Goal: Transaction & Acquisition: Purchase product/service

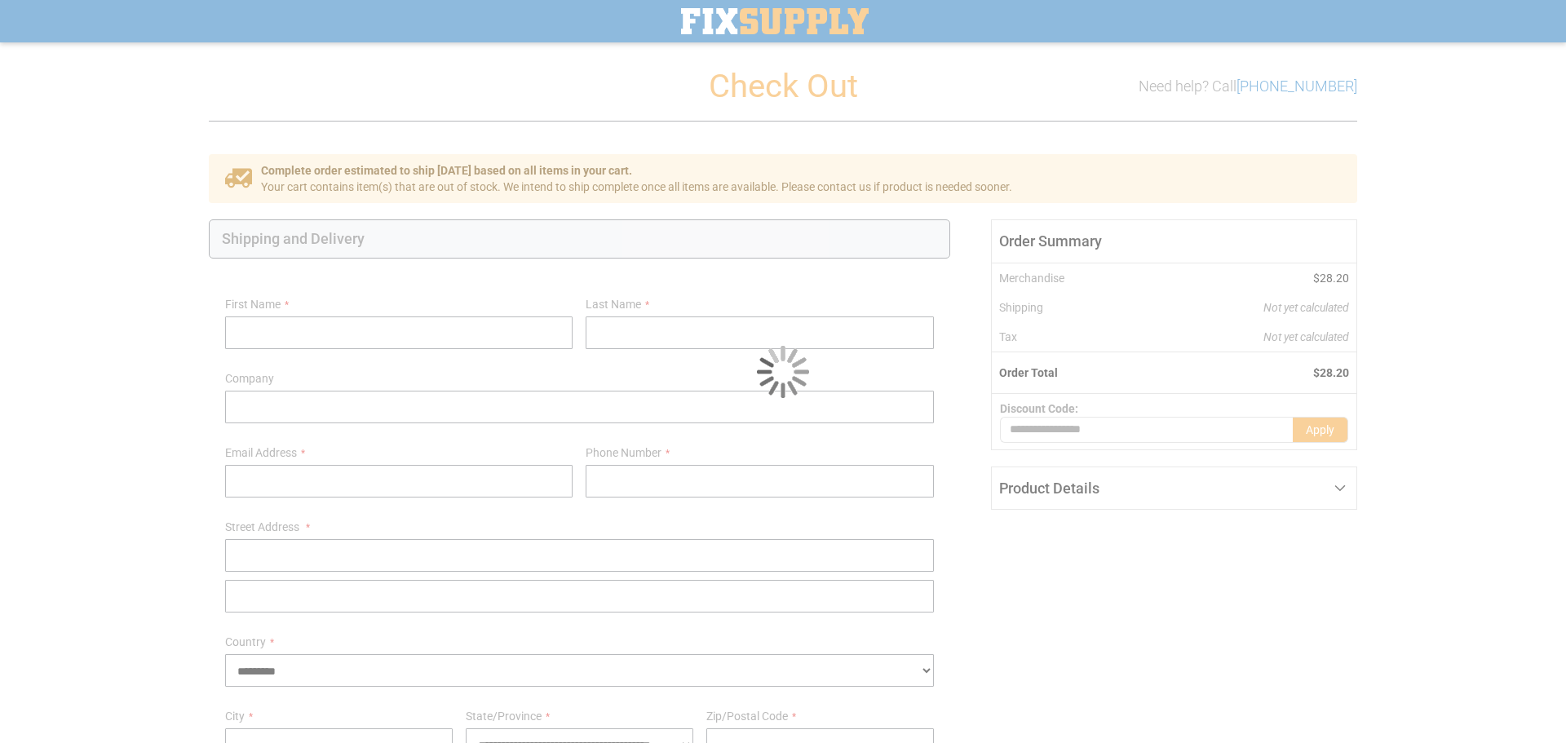
select select "**"
click at [791, 67] on div at bounding box center [783, 371] width 1566 height 743
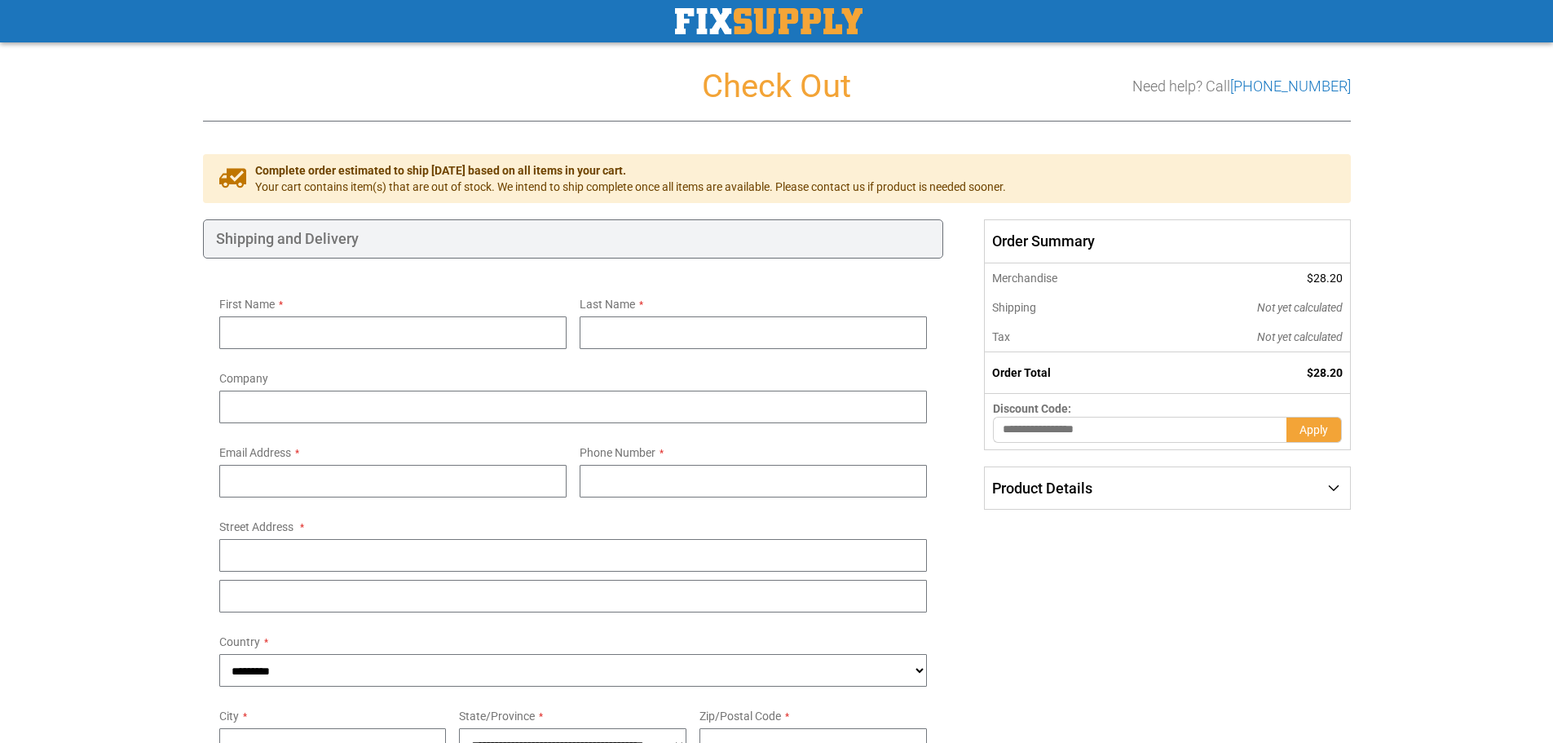
click at [563, 282] on div "First Name Last Name Company Email Address Tooltip You can create an account af…" at bounding box center [573, 696] width 741 height 874
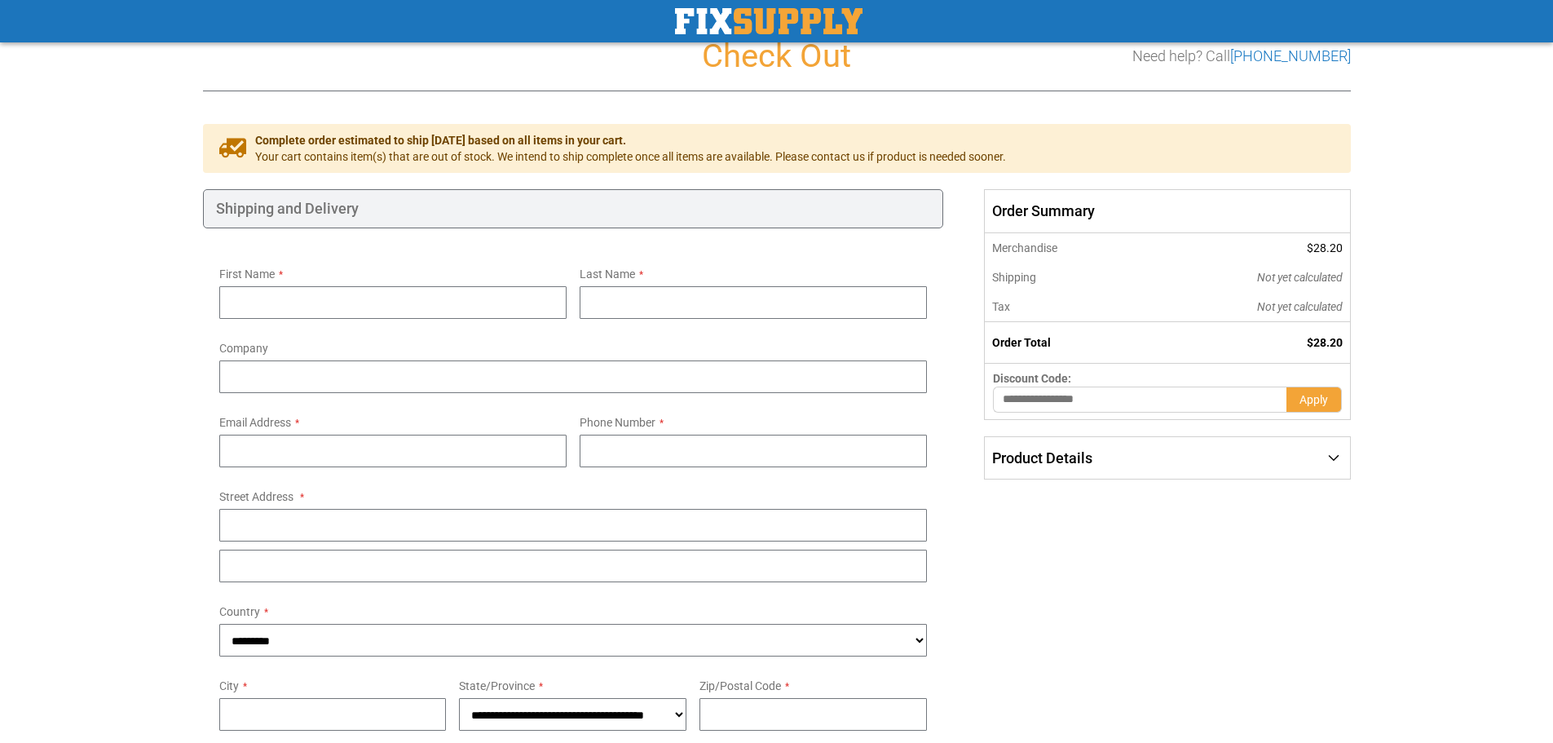
scroll to position [11, 0]
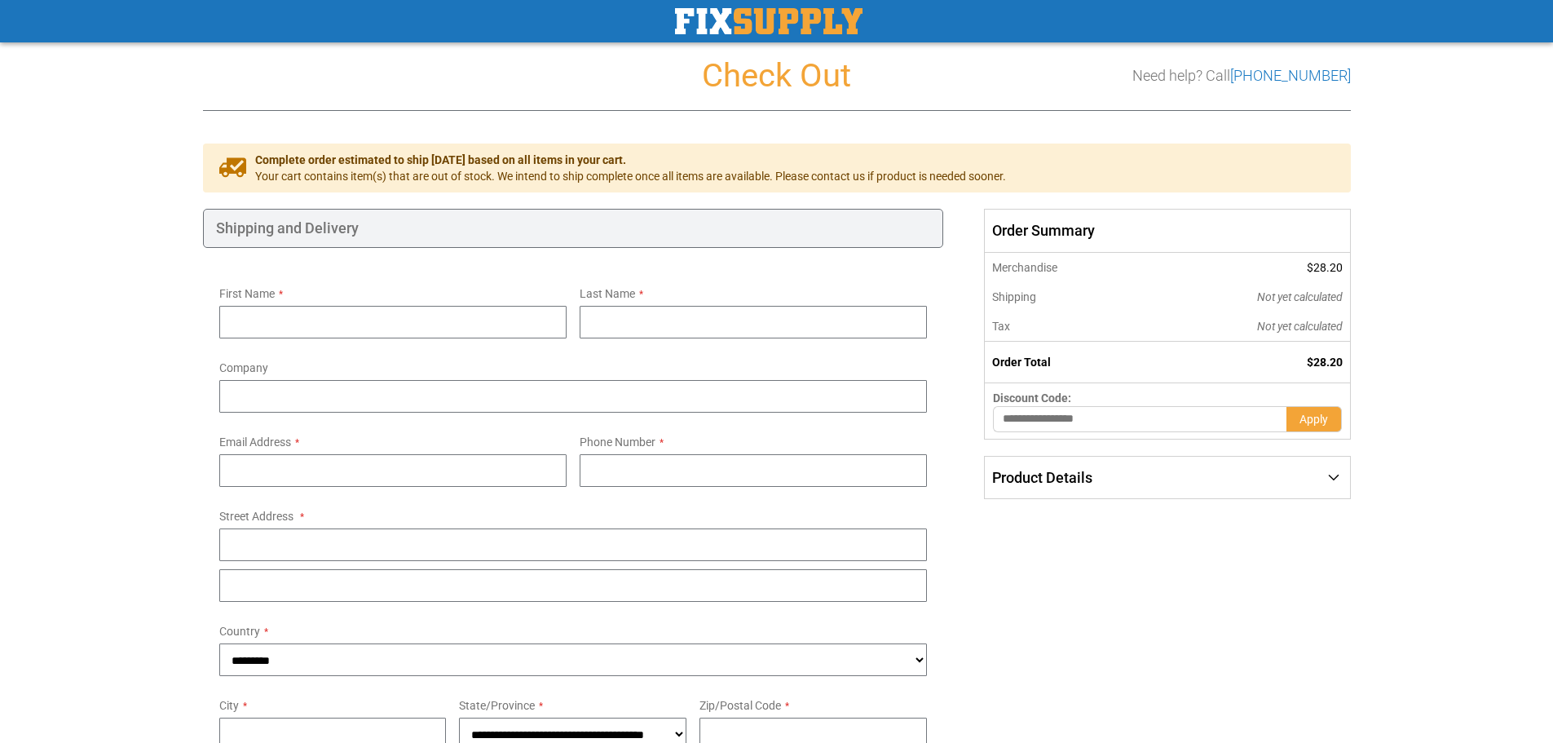
click at [568, 277] on div "First Name Last Name Company Email Address Tooltip You can create an account af…" at bounding box center [573, 685] width 741 height 874
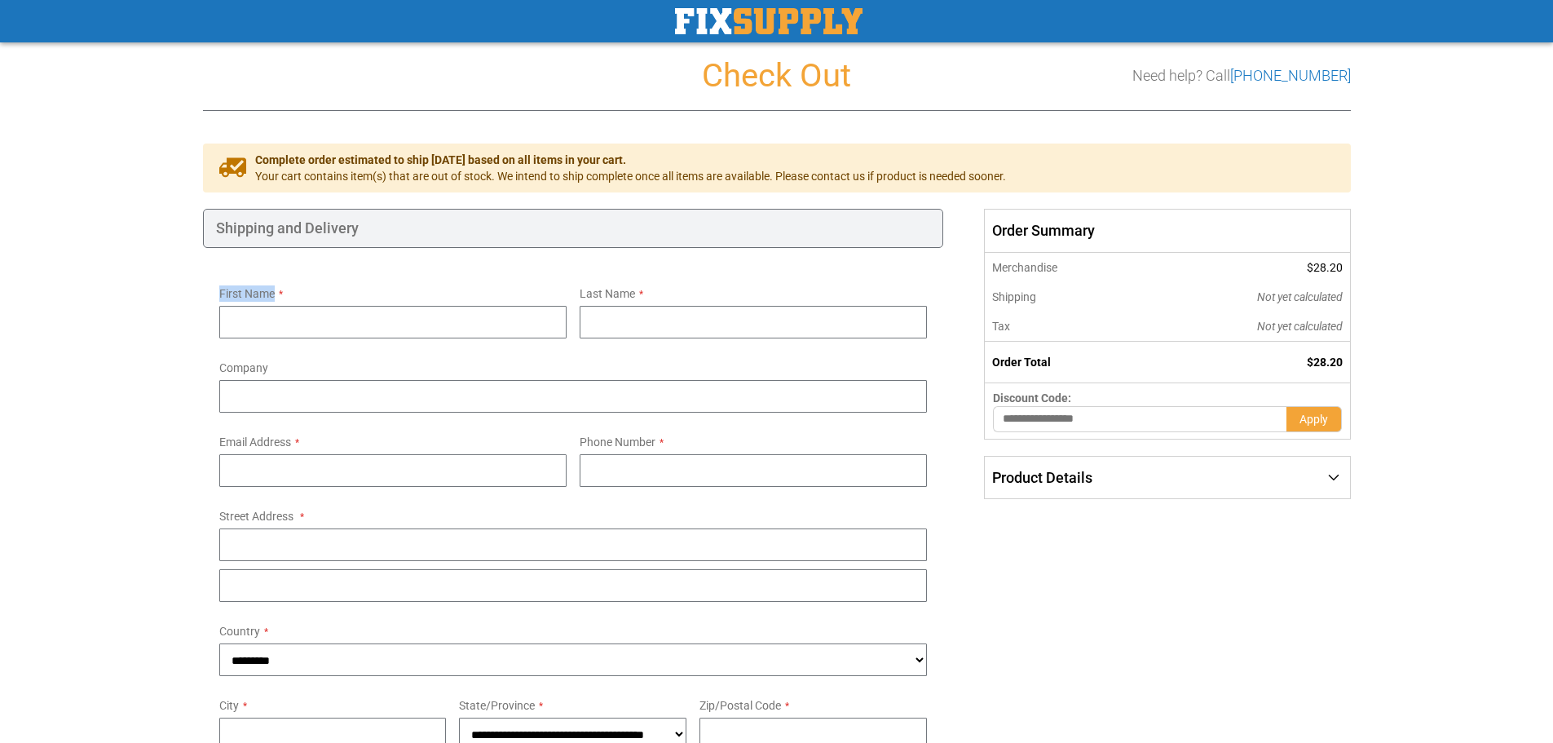
click at [568, 277] on div "First Name Last Name Company Email Address Tooltip You can create an account af…" at bounding box center [573, 685] width 741 height 874
click at [568, 287] on div "First Name" at bounding box center [393, 310] width 360 height 58
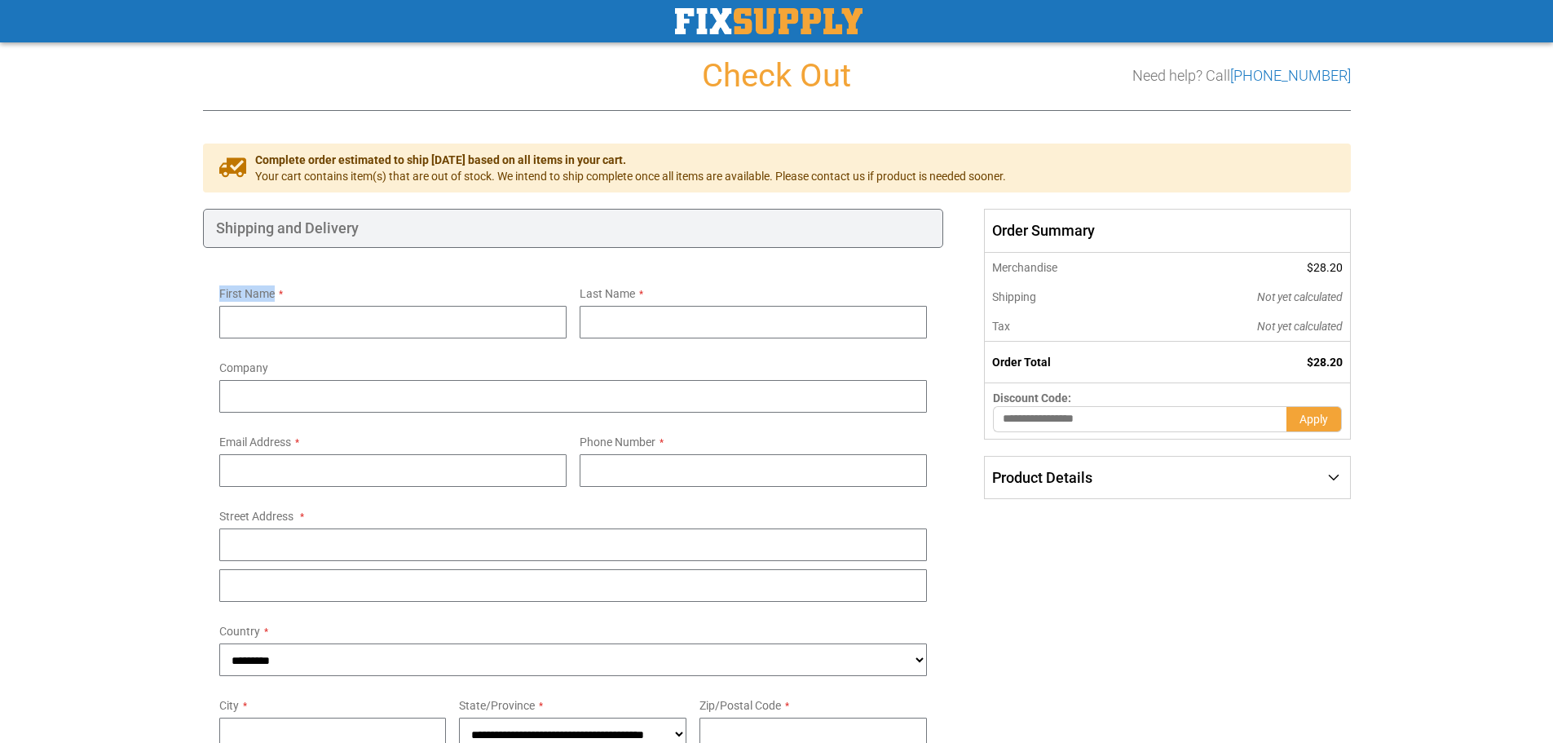
click at [568, 287] on div "First Name" at bounding box center [393, 310] width 360 height 58
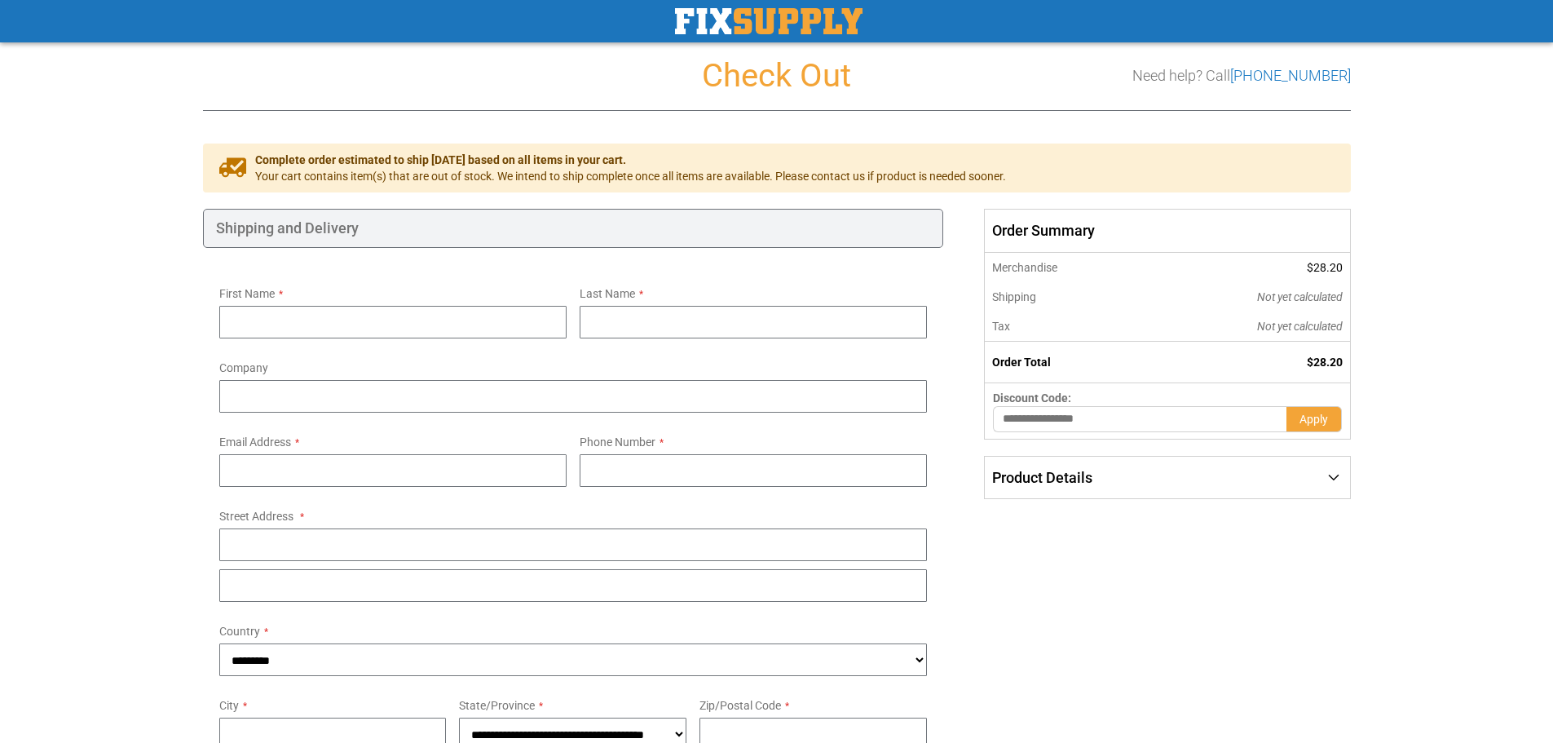
click at [568, 287] on div "First Name" at bounding box center [393, 310] width 360 height 58
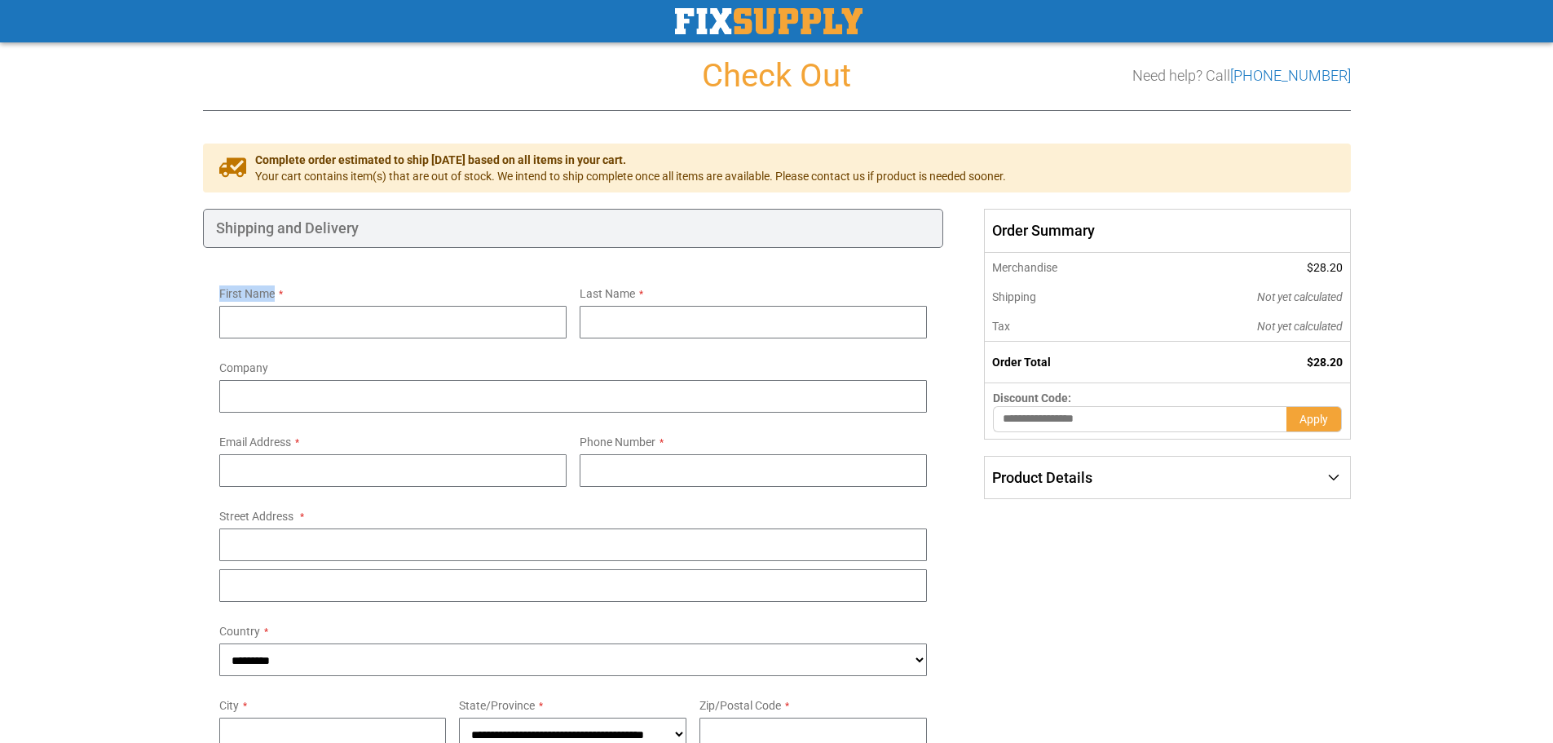
click at [568, 287] on div "First Name" at bounding box center [393, 310] width 360 height 58
click at [569, 290] on div "First Name" at bounding box center [393, 310] width 360 height 58
click at [568, 289] on div "First Name" at bounding box center [393, 310] width 360 height 58
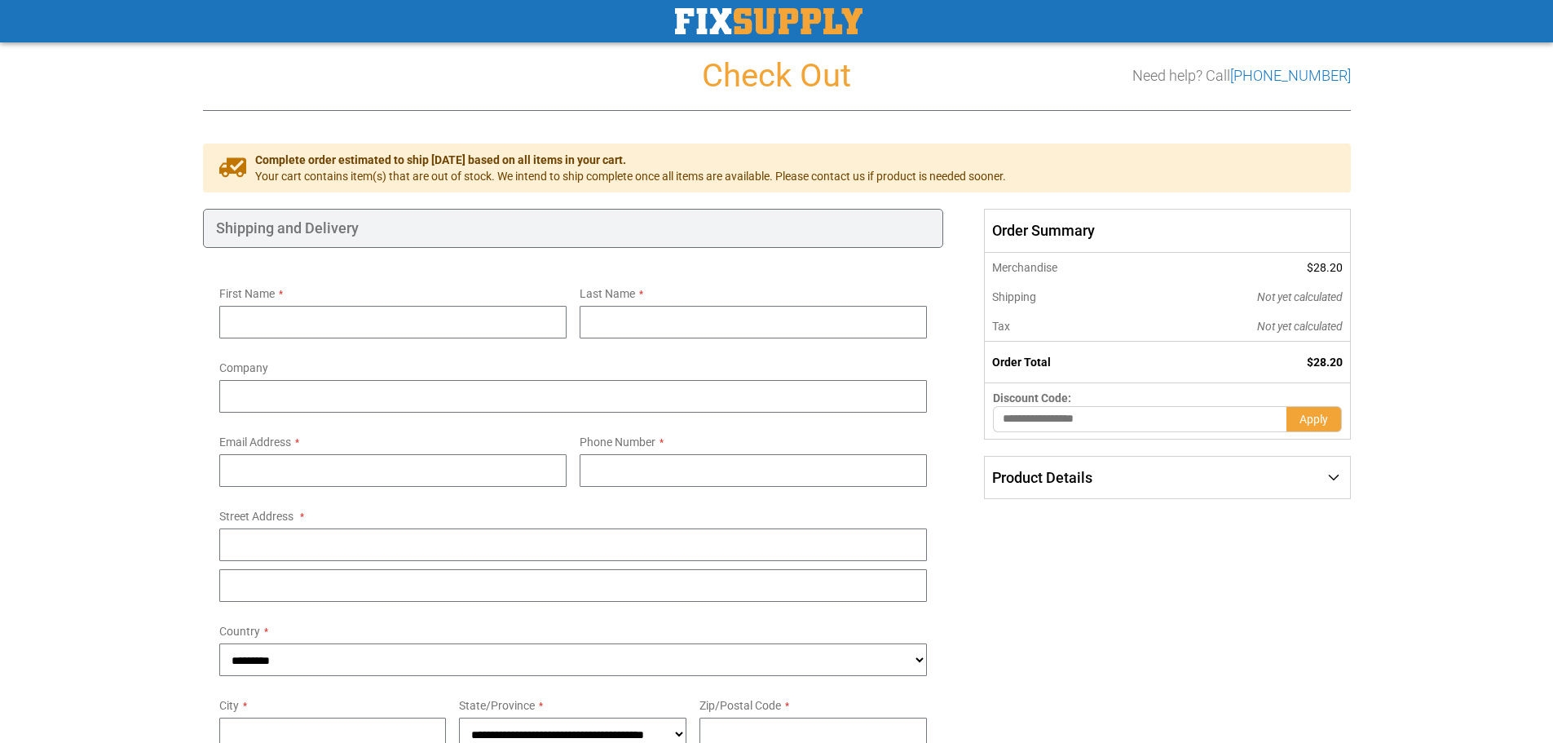
click at [568, 289] on div "First Name" at bounding box center [393, 310] width 360 height 58
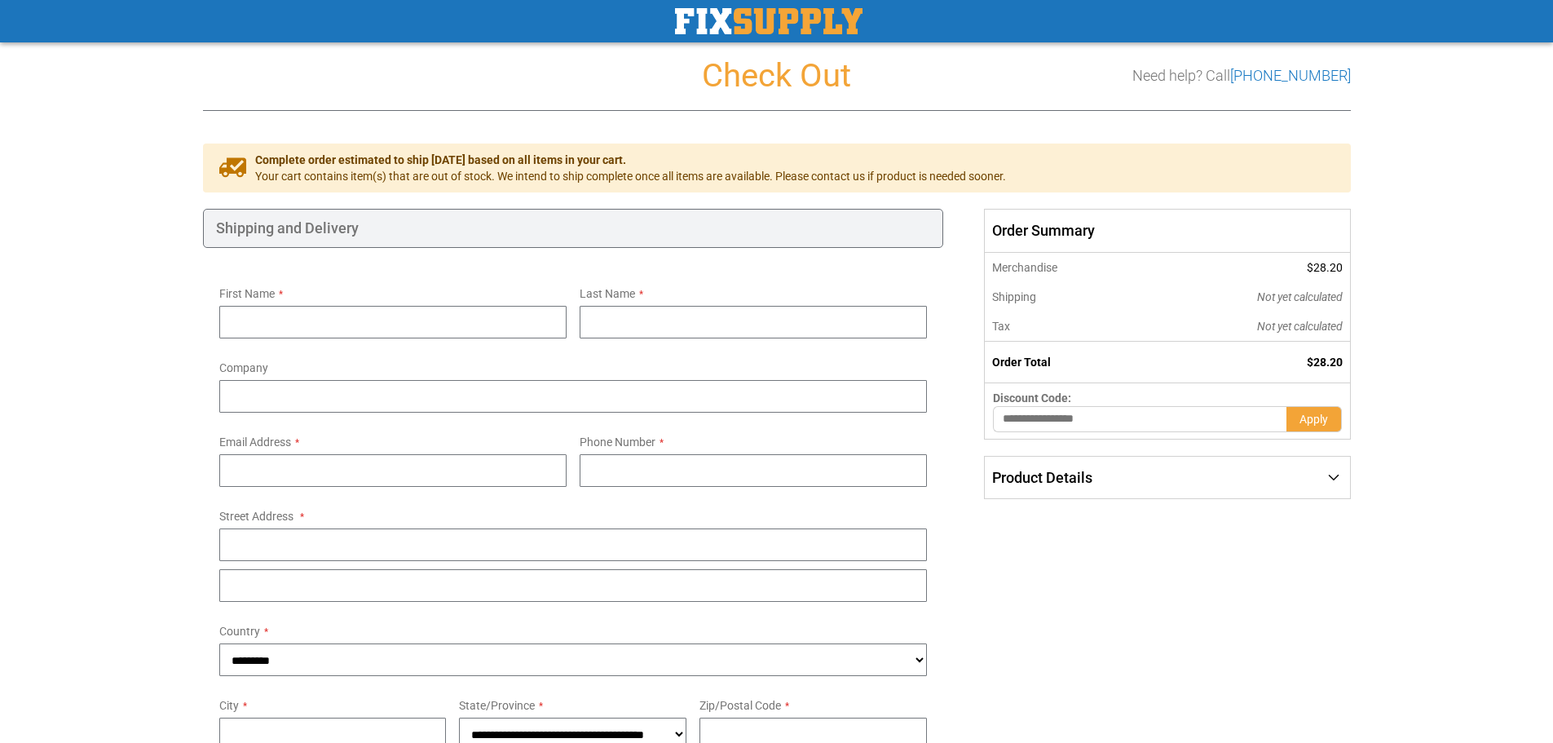
click at [568, 289] on div "First Name" at bounding box center [393, 310] width 360 height 58
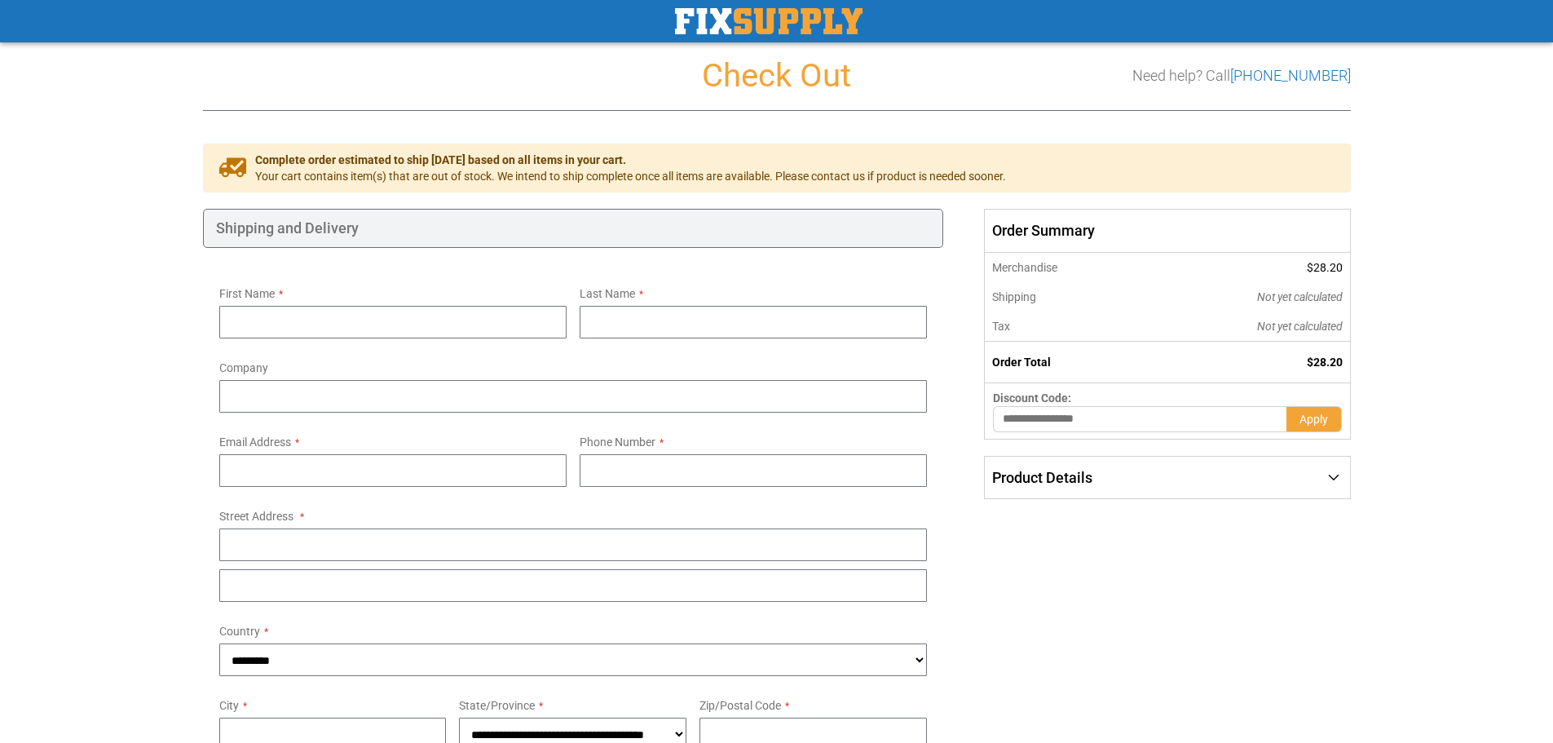
click at [568, 289] on div "First Name" at bounding box center [393, 310] width 360 height 58
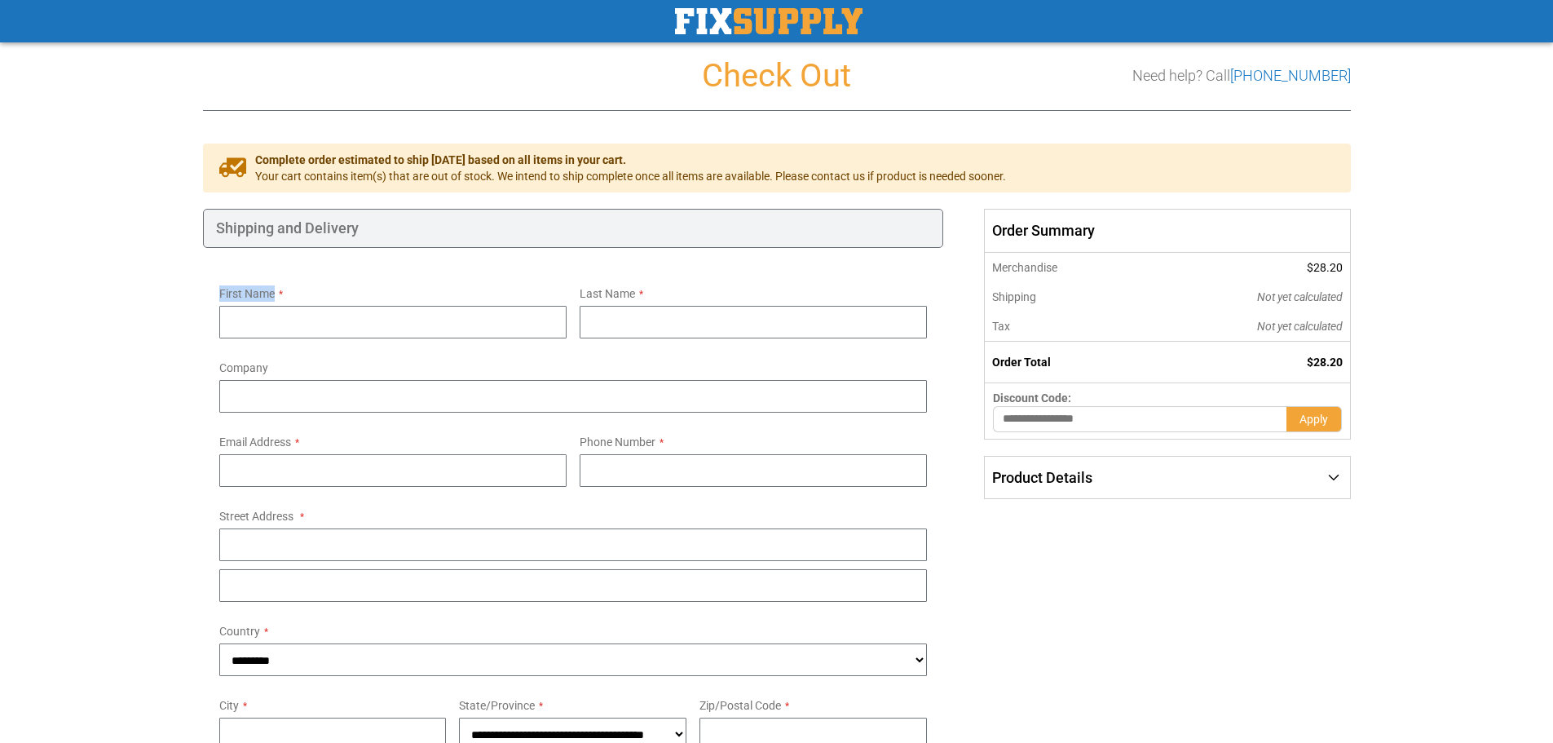
click at [568, 289] on div "First Name" at bounding box center [393, 310] width 360 height 58
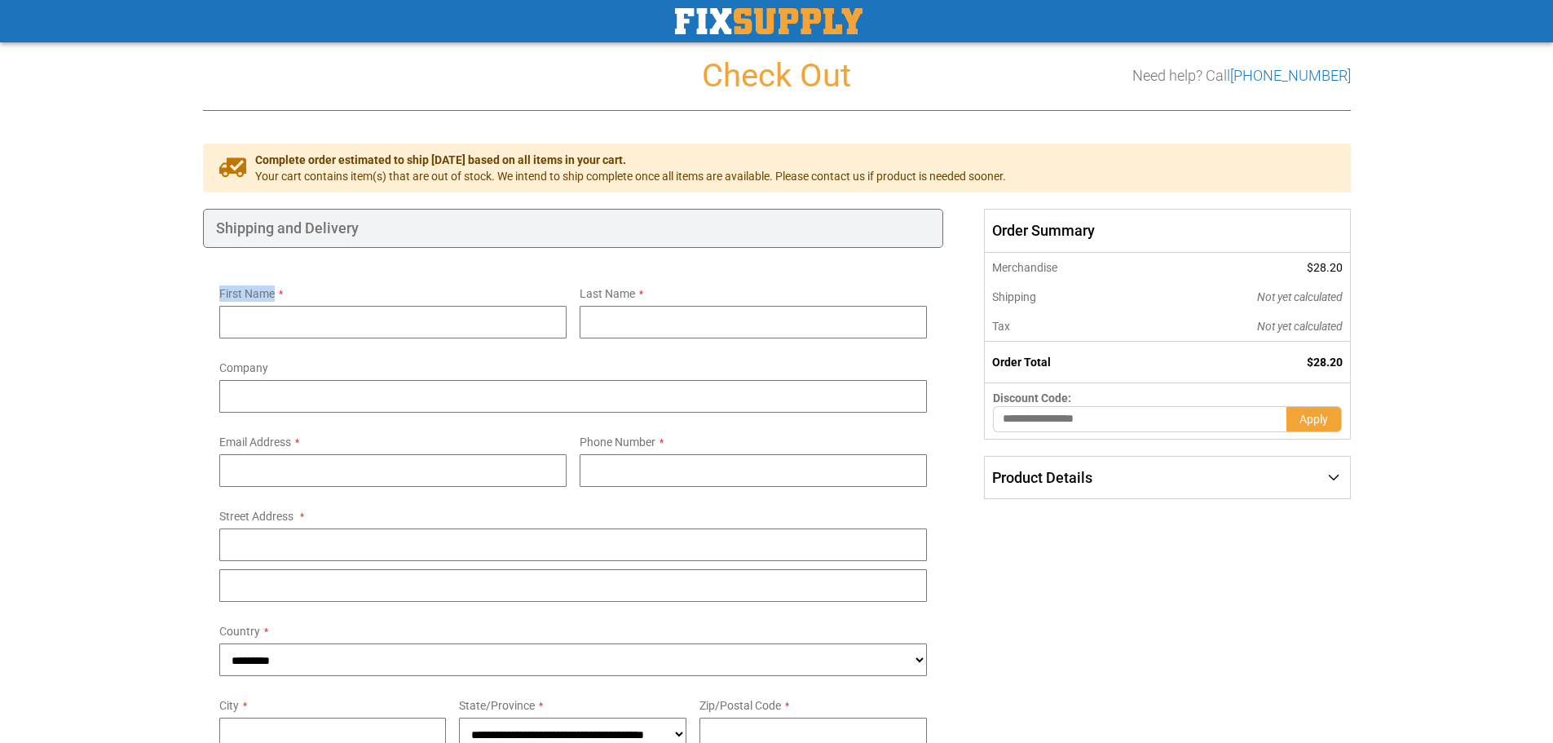
click at [568, 289] on div "First Name" at bounding box center [393, 310] width 360 height 58
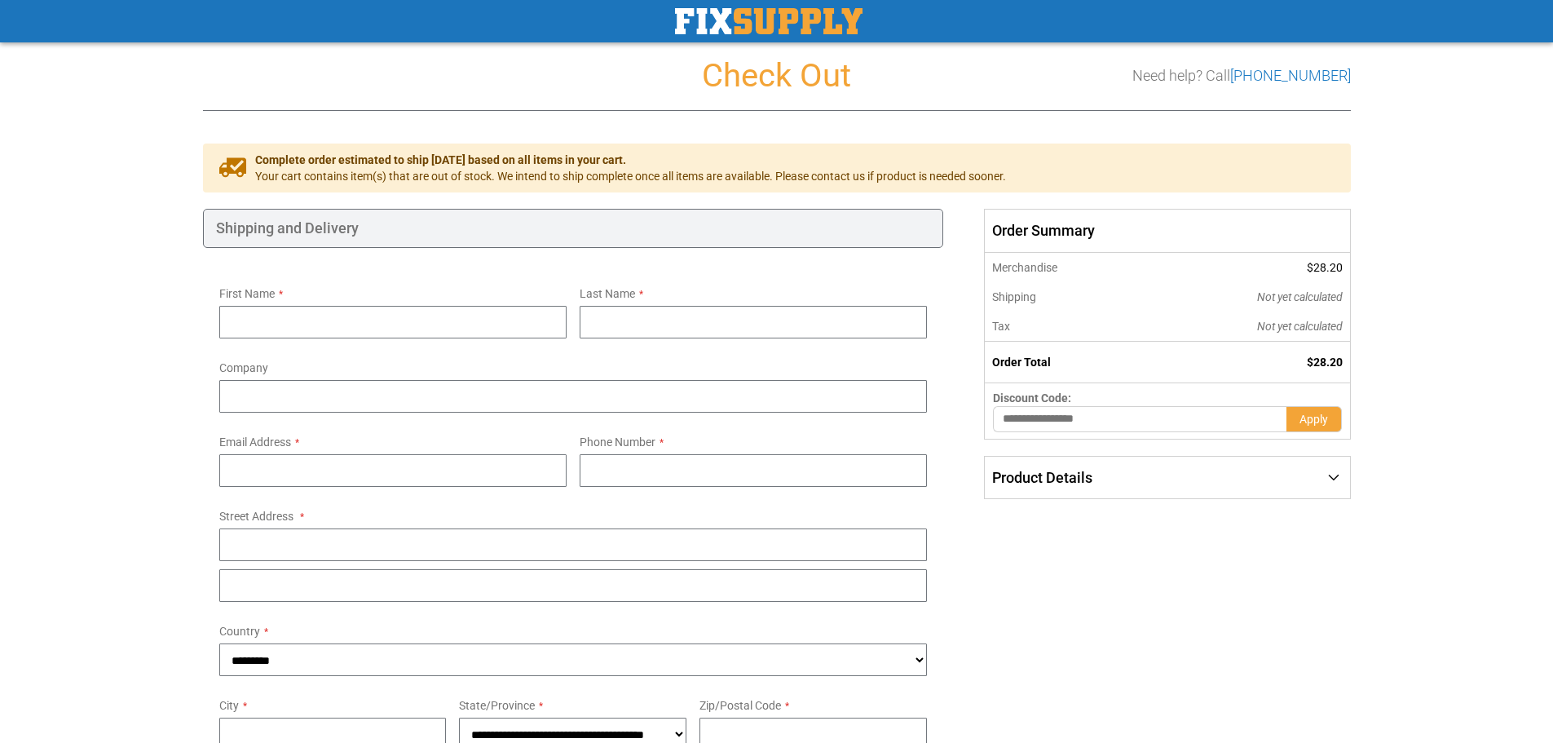
click at [568, 289] on div "First Name" at bounding box center [393, 310] width 360 height 58
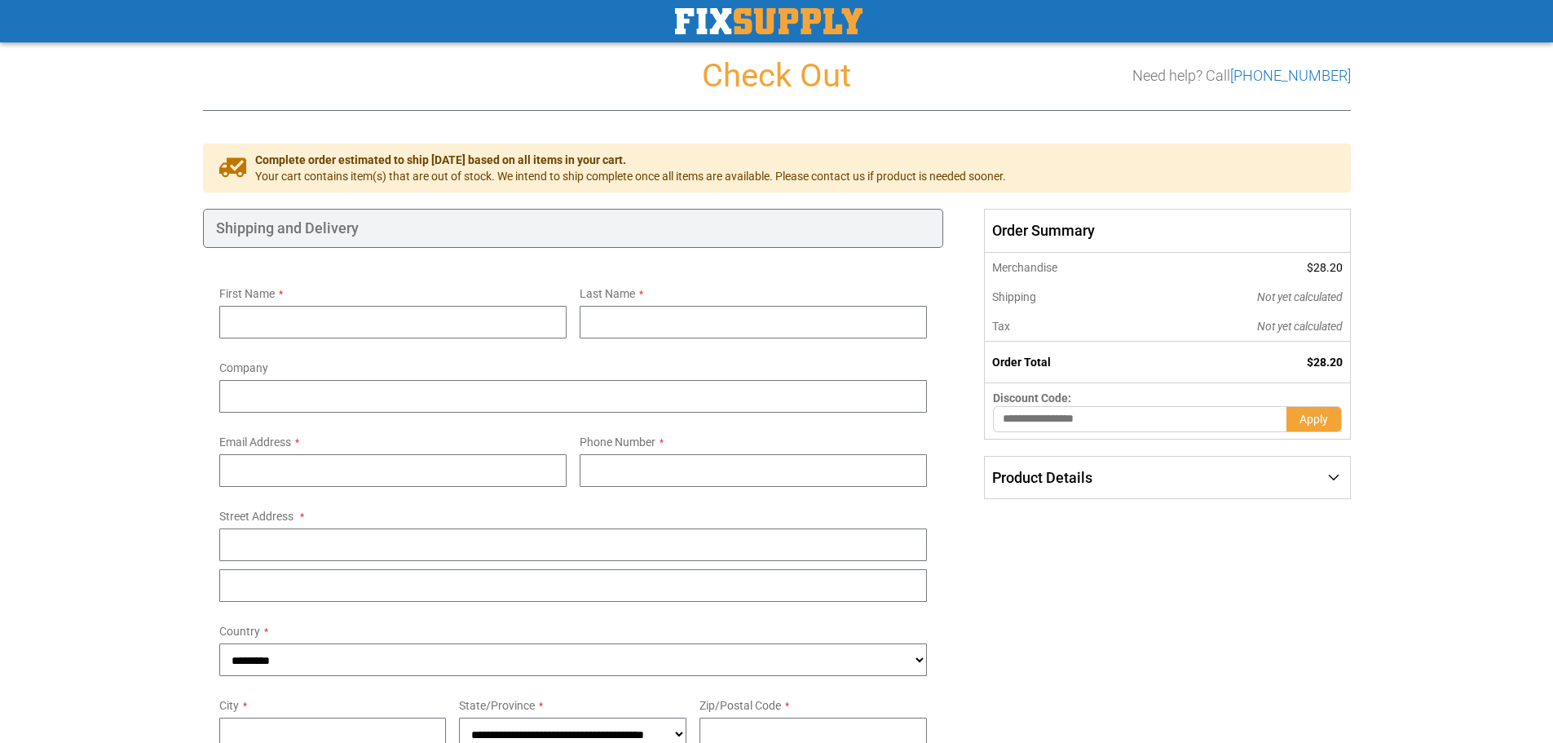
click at [1145, 476] on div "Product Details" at bounding box center [1167, 478] width 365 height 42
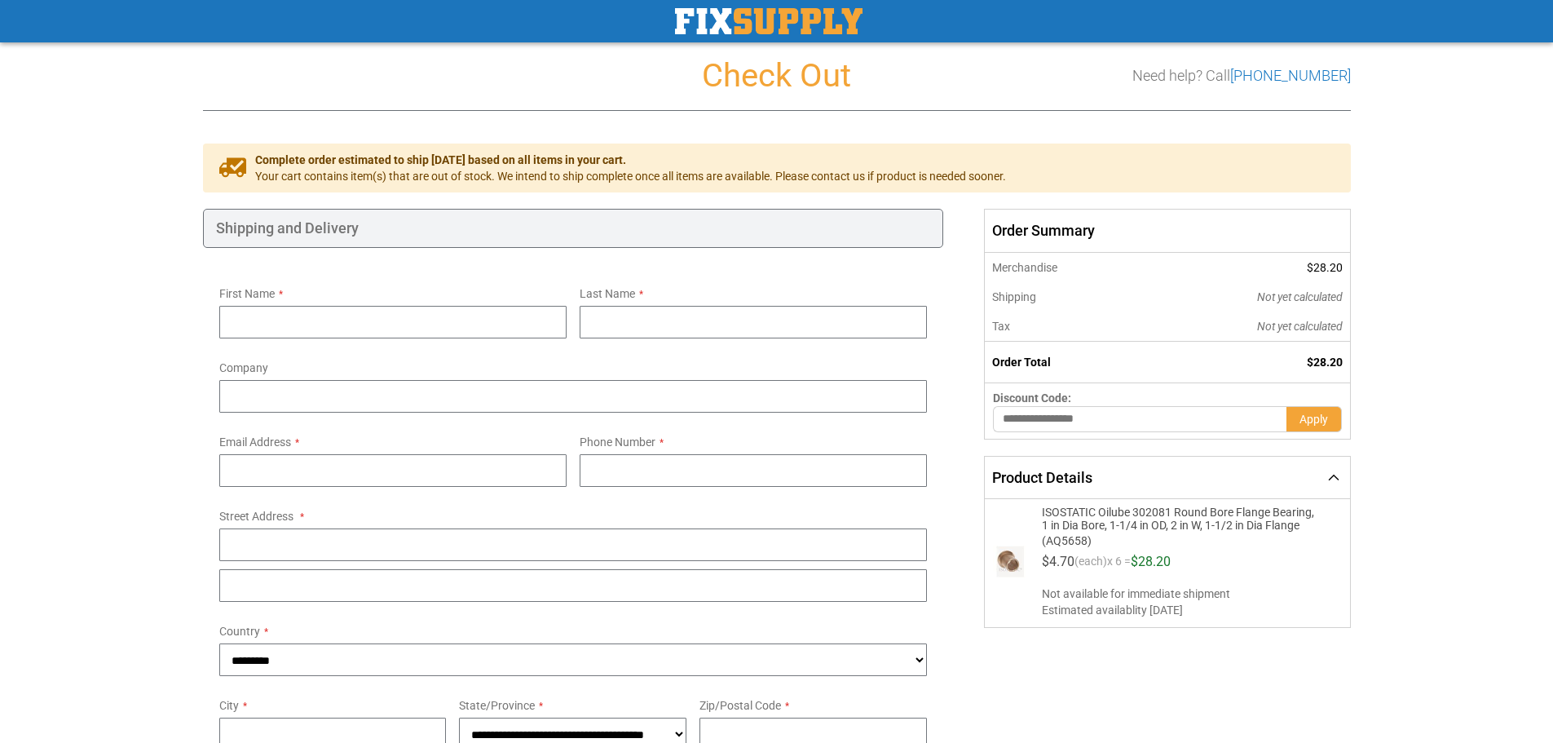
click at [1144, 475] on div "Product Details" at bounding box center [1167, 478] width 365 height 42
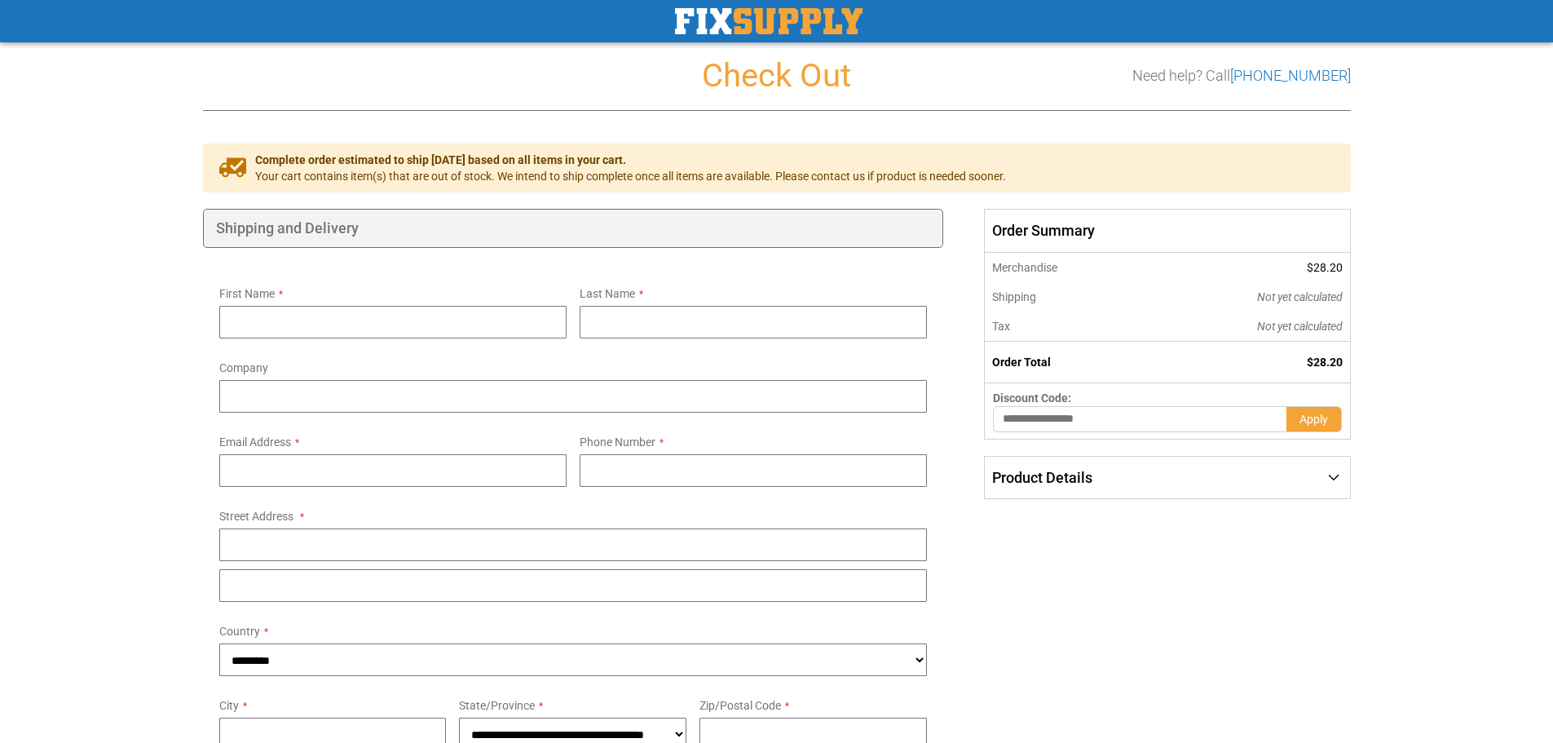
click at [793, 73] on h1 "Check Out" at bounding box center [777, 76] width 1148 height 36
click at [636, 114] on div "Check Out Need help? Call [PHONE_NUMBER] Shipping Payment Review & Submit Order…" at bounding box center [777, 678] width 1148 height 1273
click at [603, 115] on div "Check Out Need help? Call [PHONE_NUMBER] Shipping Payment Review & Submit Order…" at bounding box center [777, 678] width 1148 height 1273
click at [597, 120] on div "Check Out Need help? Call [PHONE_NUMBER] Shipping Payment Review & Submit Order…" at bounding box center [777, 678] width 1148 height 1273
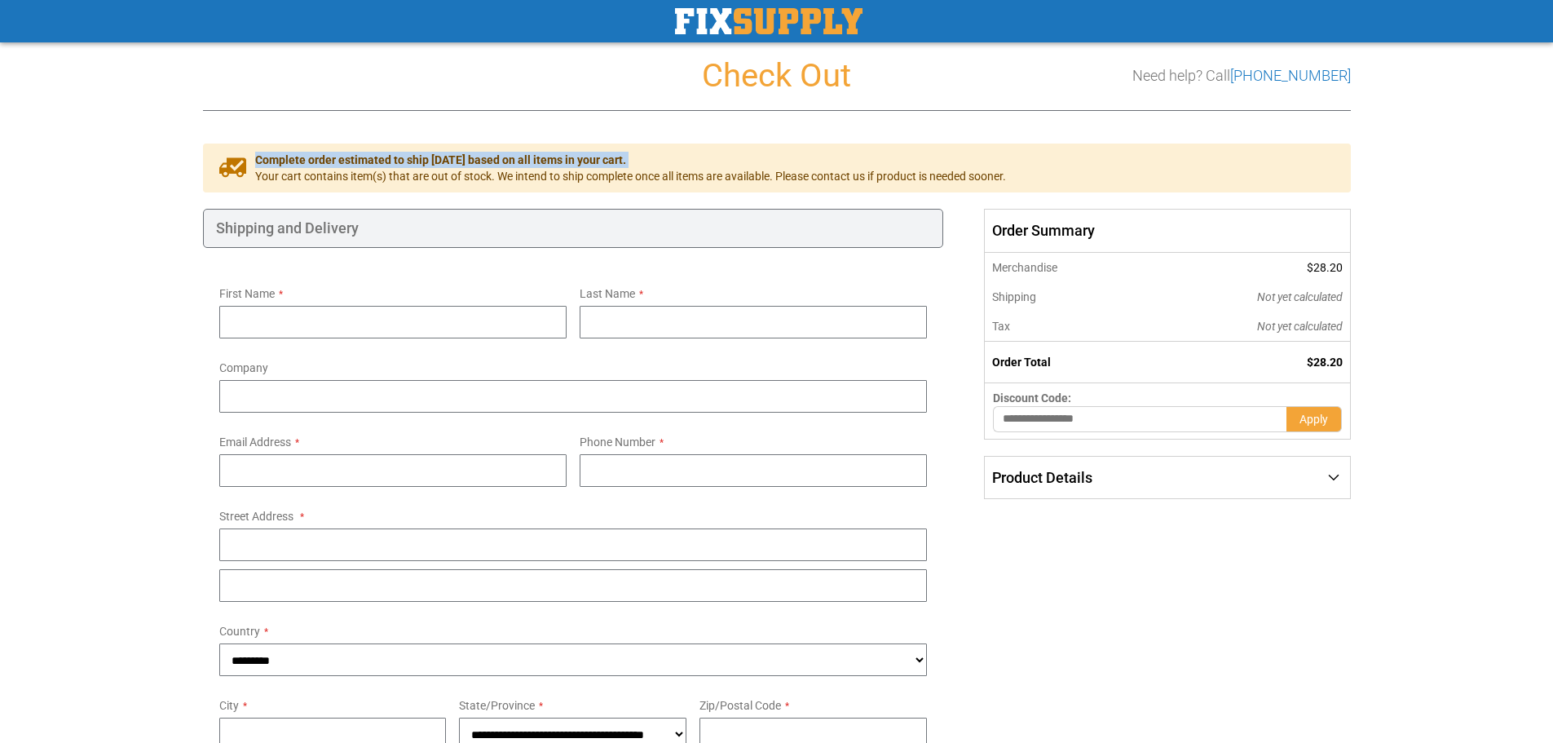
click at [597, 120] on div "Check Out Need help? Call [PHONE_NUMBER] Shipping Payment Review & Submit Order…" at bounding box center [777, 678] width 1148 height 1273
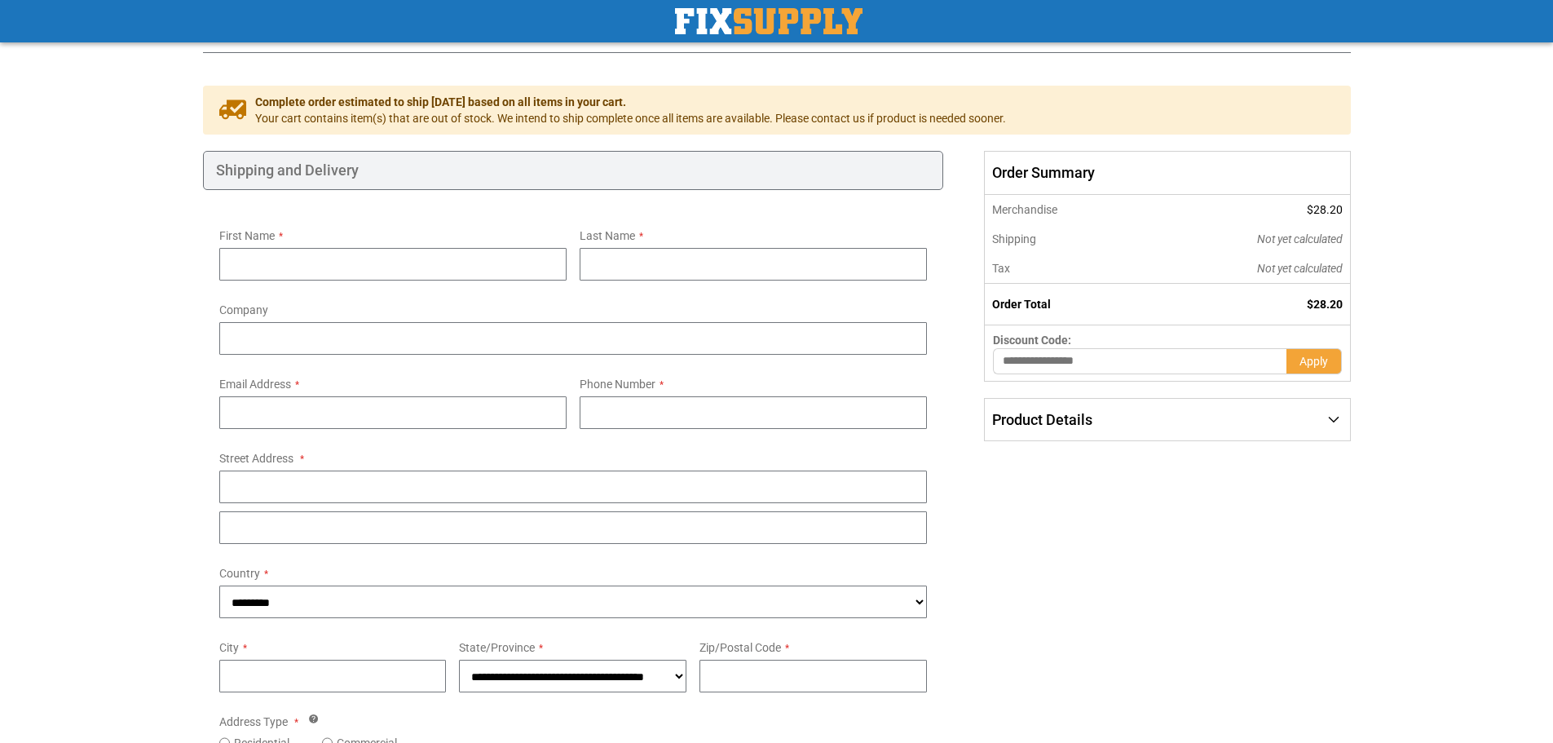
scroll to position [0, 0]
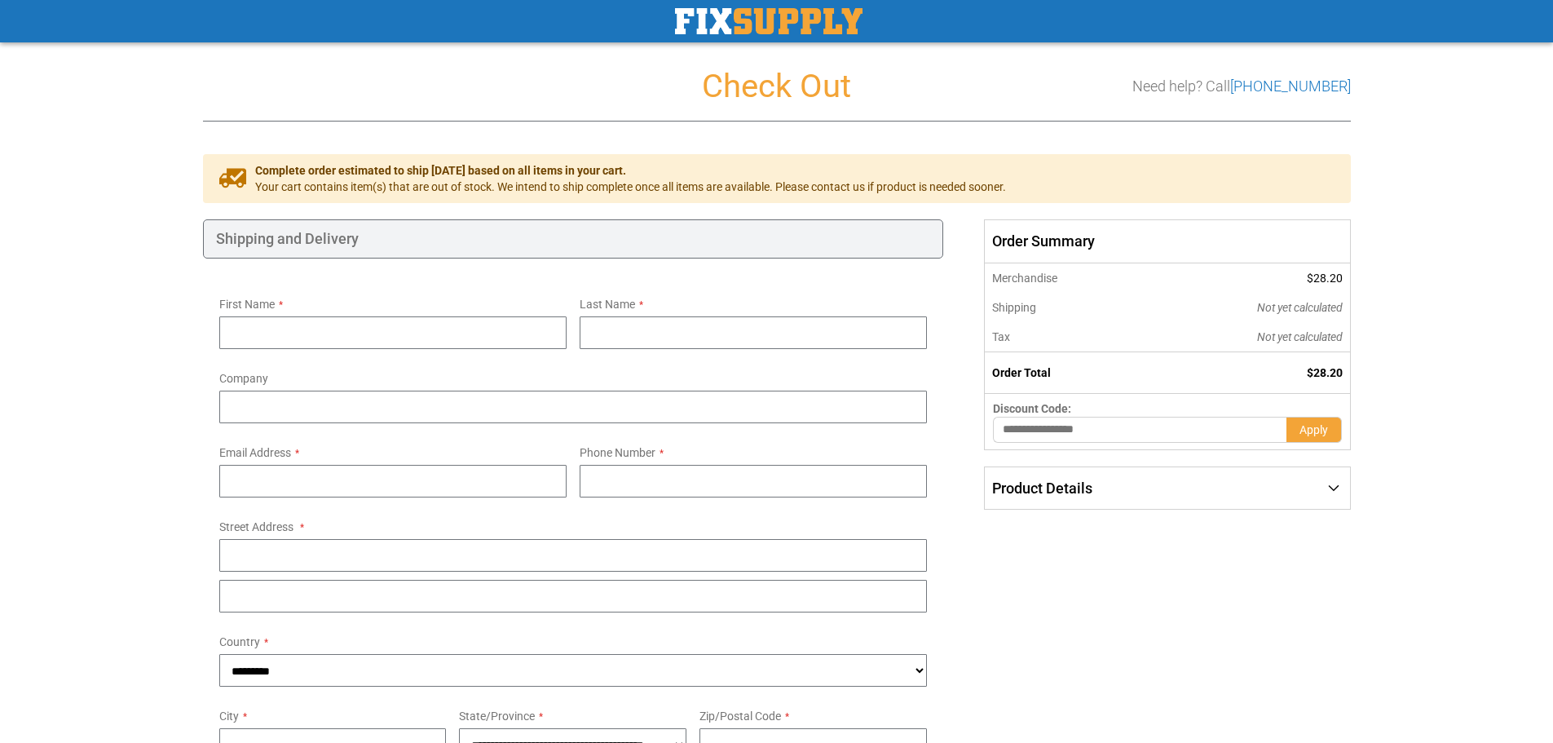
click at [563, 277] on div "First Name Last Name Company Email Address Tooltip You can create an account af…" at bounding box center [573, 696] width 741 height 874
drag, startPoint x: 1091, startPoint y: 479, endPoint x: 1050, endPoint y: 471, distance: 42.2
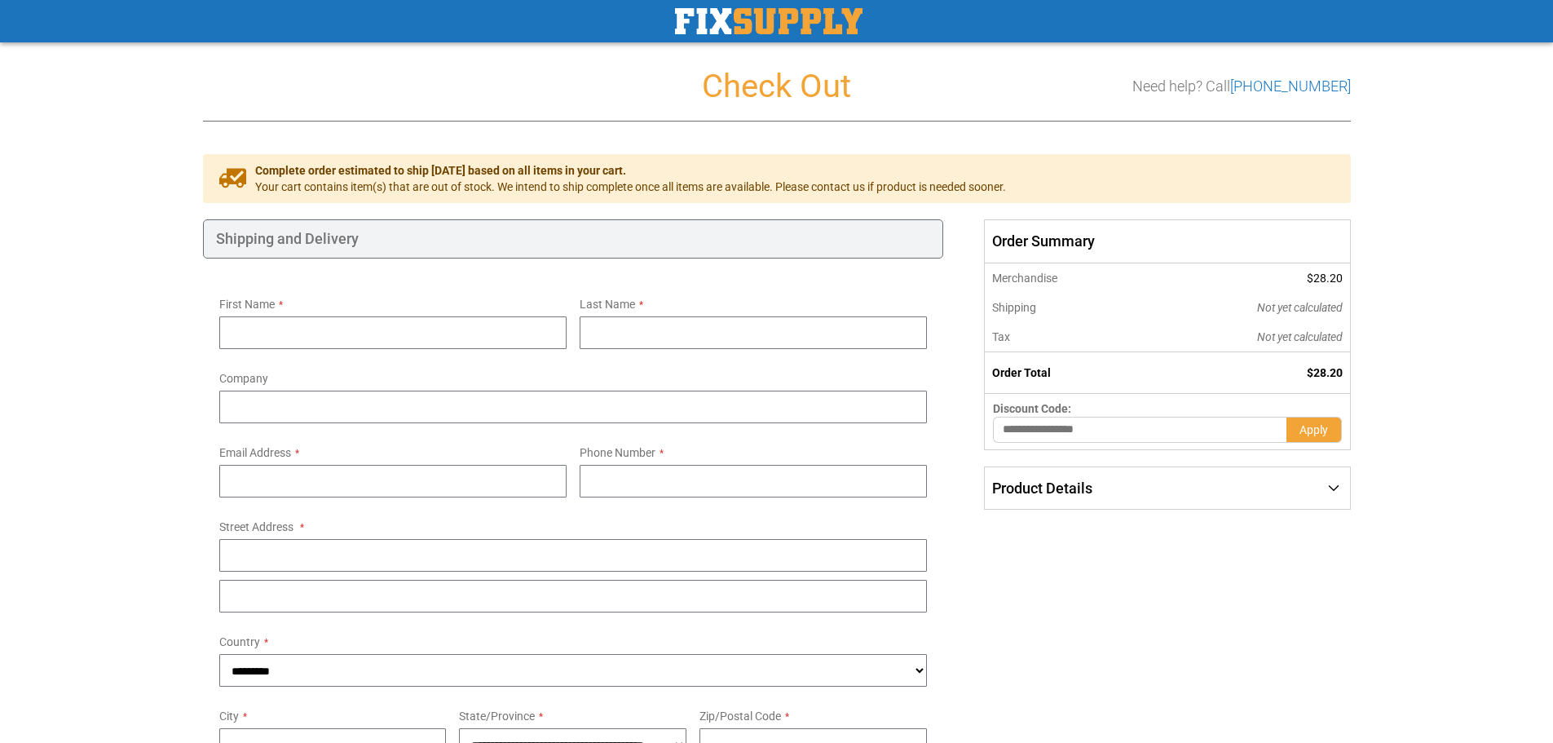
click at [1091, 479] on span "Product Details" at bounding box center [1042, 487] width 100 height 17
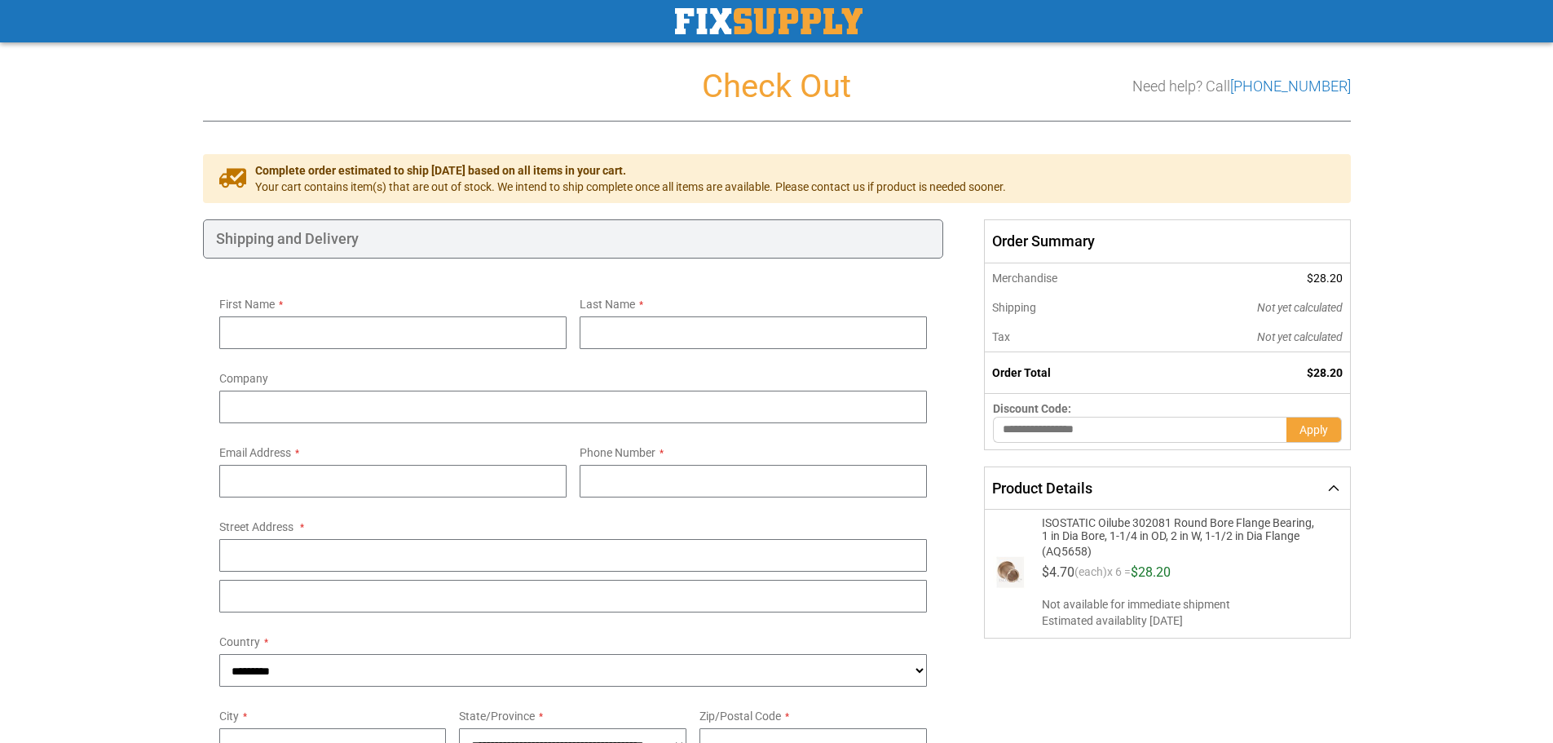
click at [974, 449] on div "Order Summary Order Summary Merchandise $28.20 Shipping Not yet calculated Tax …" at bounding box center [1159, 428] width 382 height 419
click at [972, 449] on div "Order Summary Order Summary Merchandise $28.20 Shipping Not yet calculated Tax …" at bounding box center [1159, 428] width 382 height 419
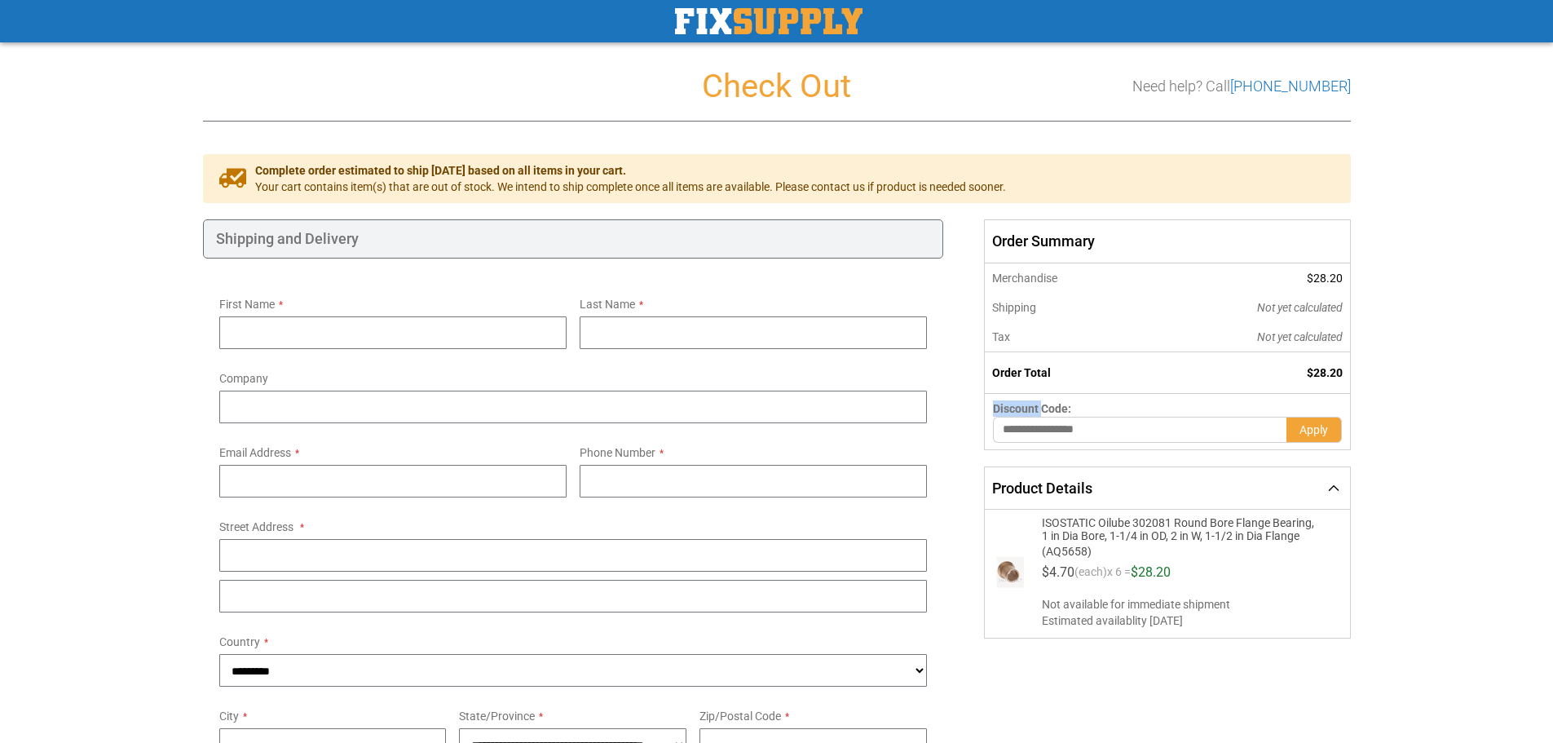
click at [972, 449] on div "Order Summary Order Summary Merchandise $28.20 Shipping Not yet calculated Tax …" at bounding box center [1159, 428] width 382 height 419
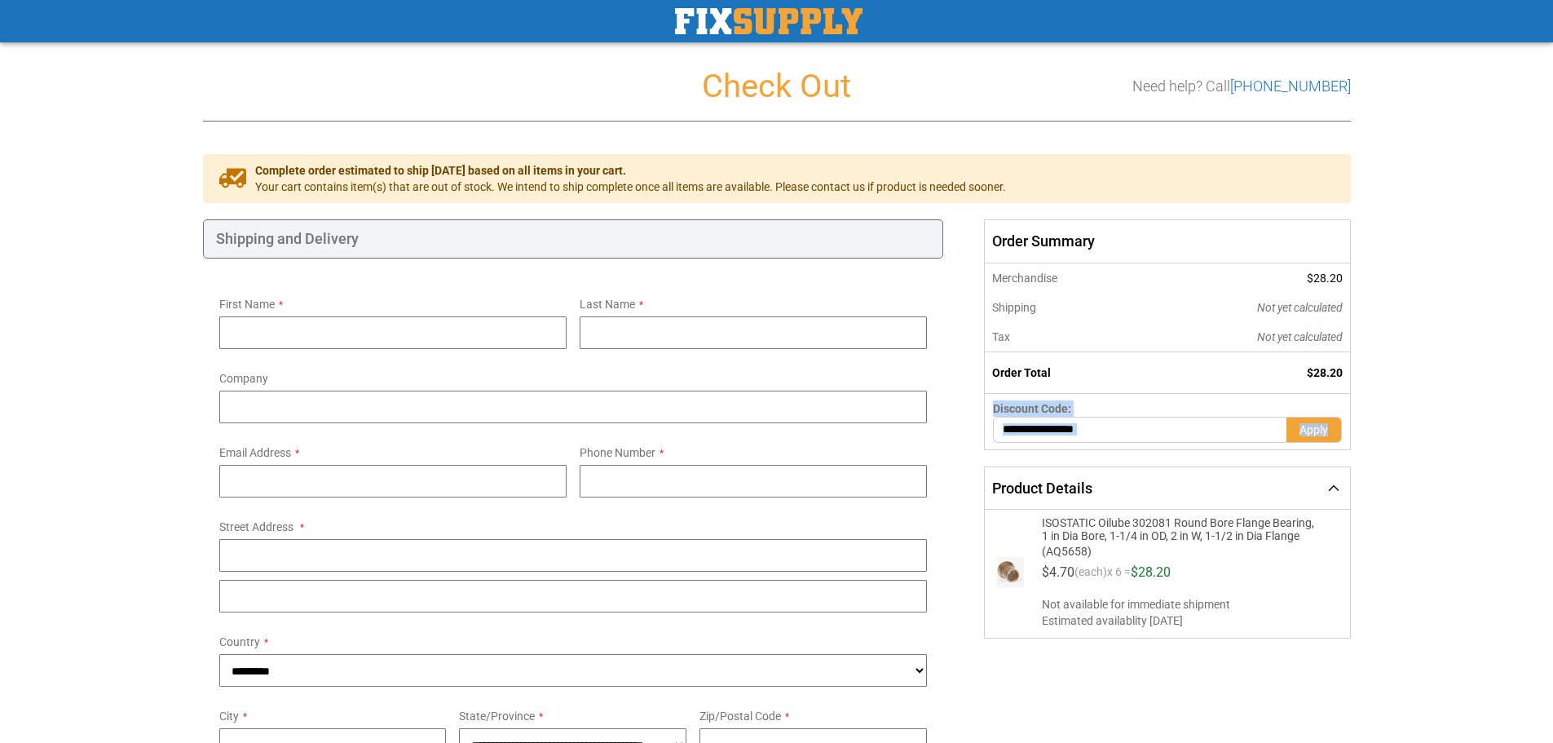
click at [972, 449] on div "Order Summary Order Summary Merchandise $28.20 Shipping Not yet calculated Tax …" at bounding box center [1159, 428] width 382 height 419
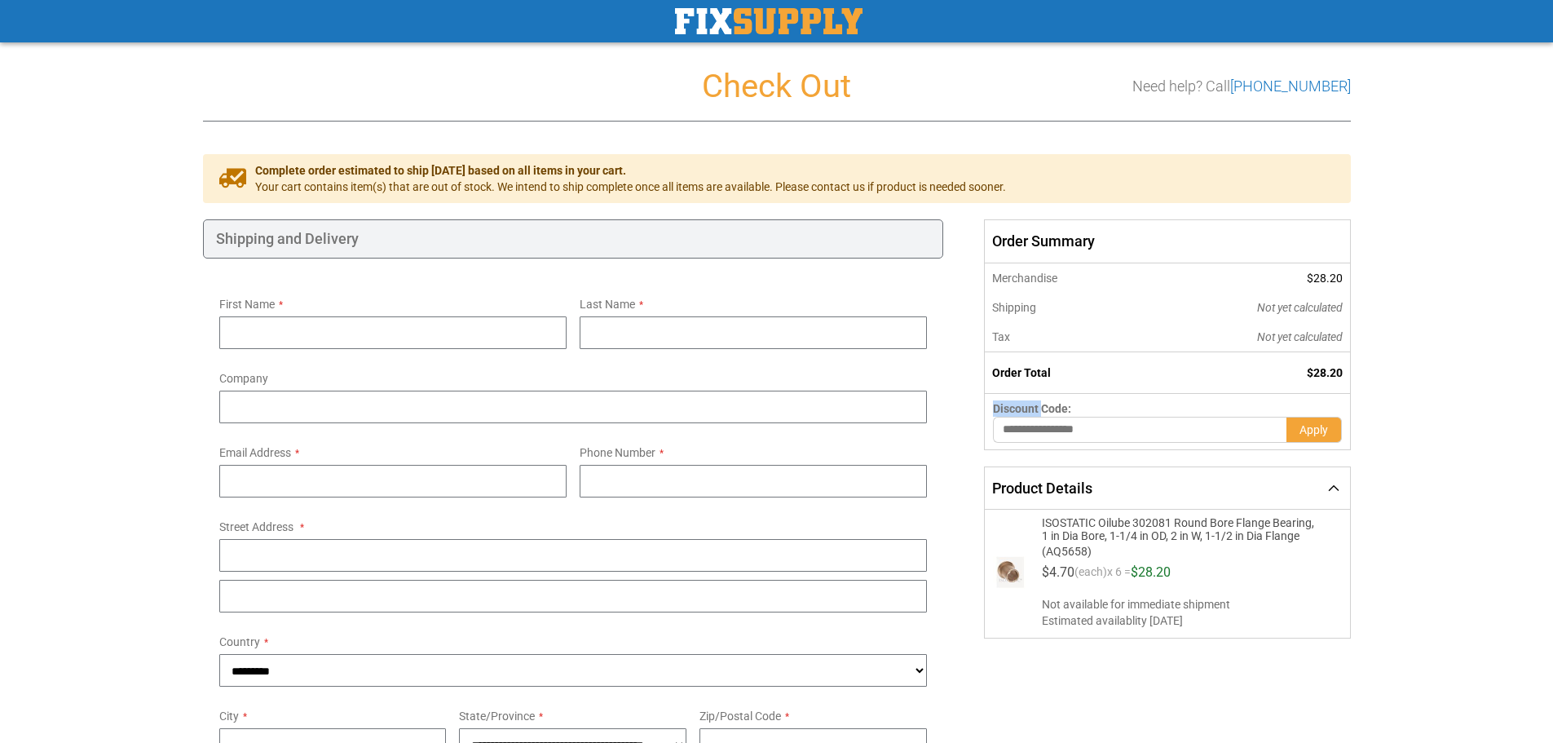
click at [972, 449] on div "Order Summary Order Summary Merchandise $28.20 Shipping Not yet calculated Tax …" at bounding box center [1159, 428] width 382 height 419
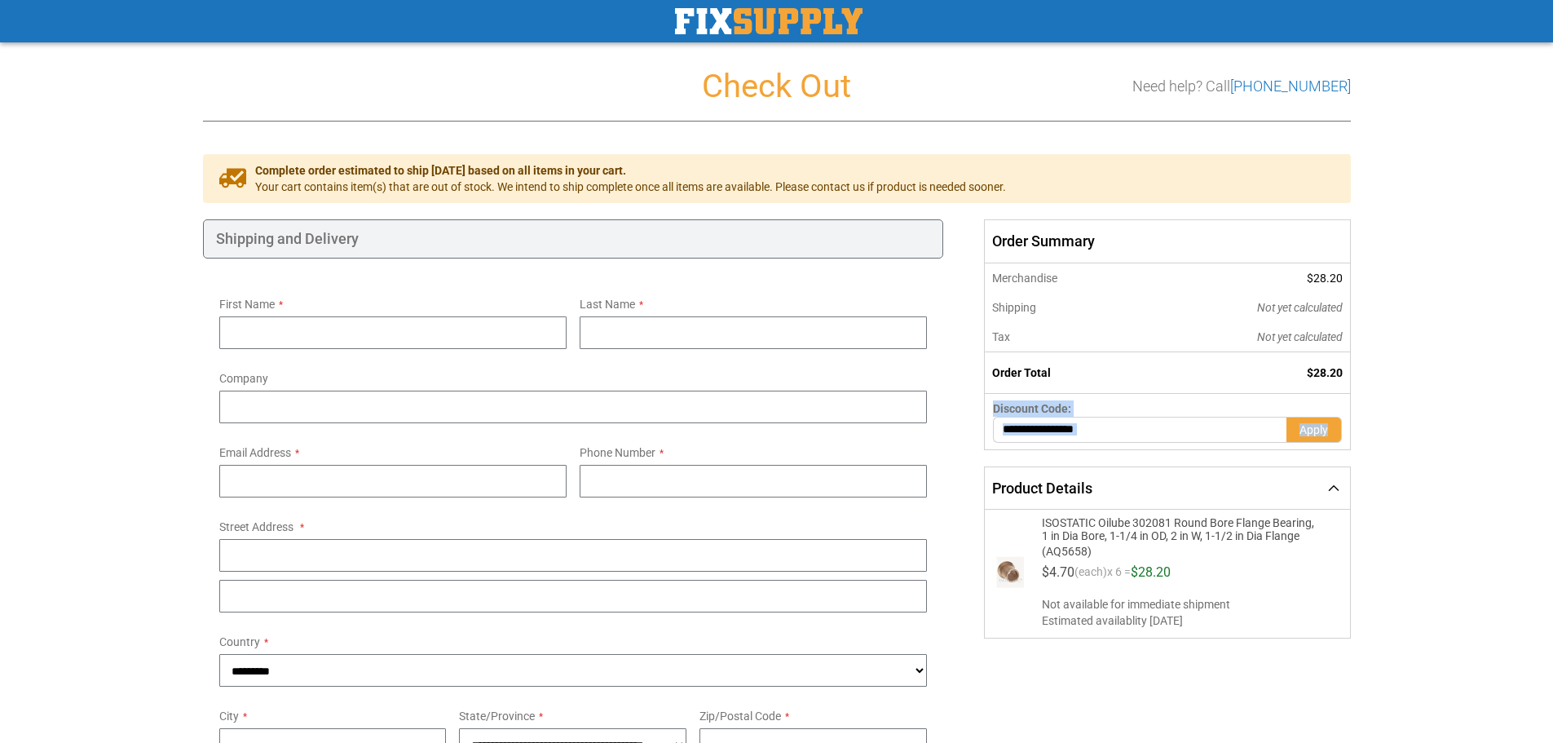
click at [972, 449] on div "Order Summary Order Summary Merchandise $28.20 Shipping Not yet calculated Tax …" at bounding box center [1159, 428] width 382 height 419
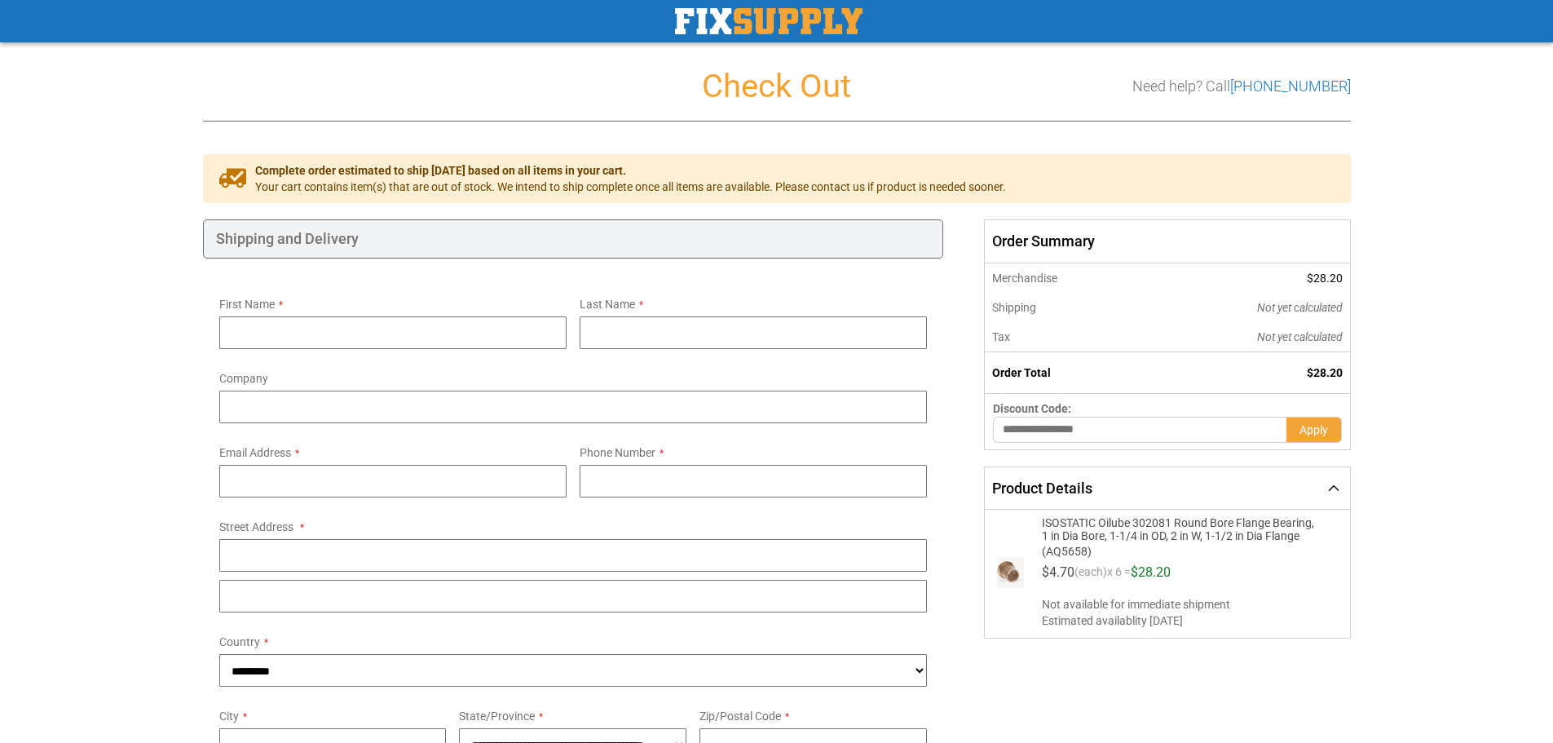
click at [974, 445] on div "Order Summary Order Summary Merchandise $28.20 Shipping Not yet calculated Tax …" at bounding box center [1159, 428] width 382 height 419
click at [971, 449] on div "Order Summary Order Summary Merchandise $28.20 Shipping Not yet calculated Tax …" at bounding box center [1159, 428] width 382 height 419
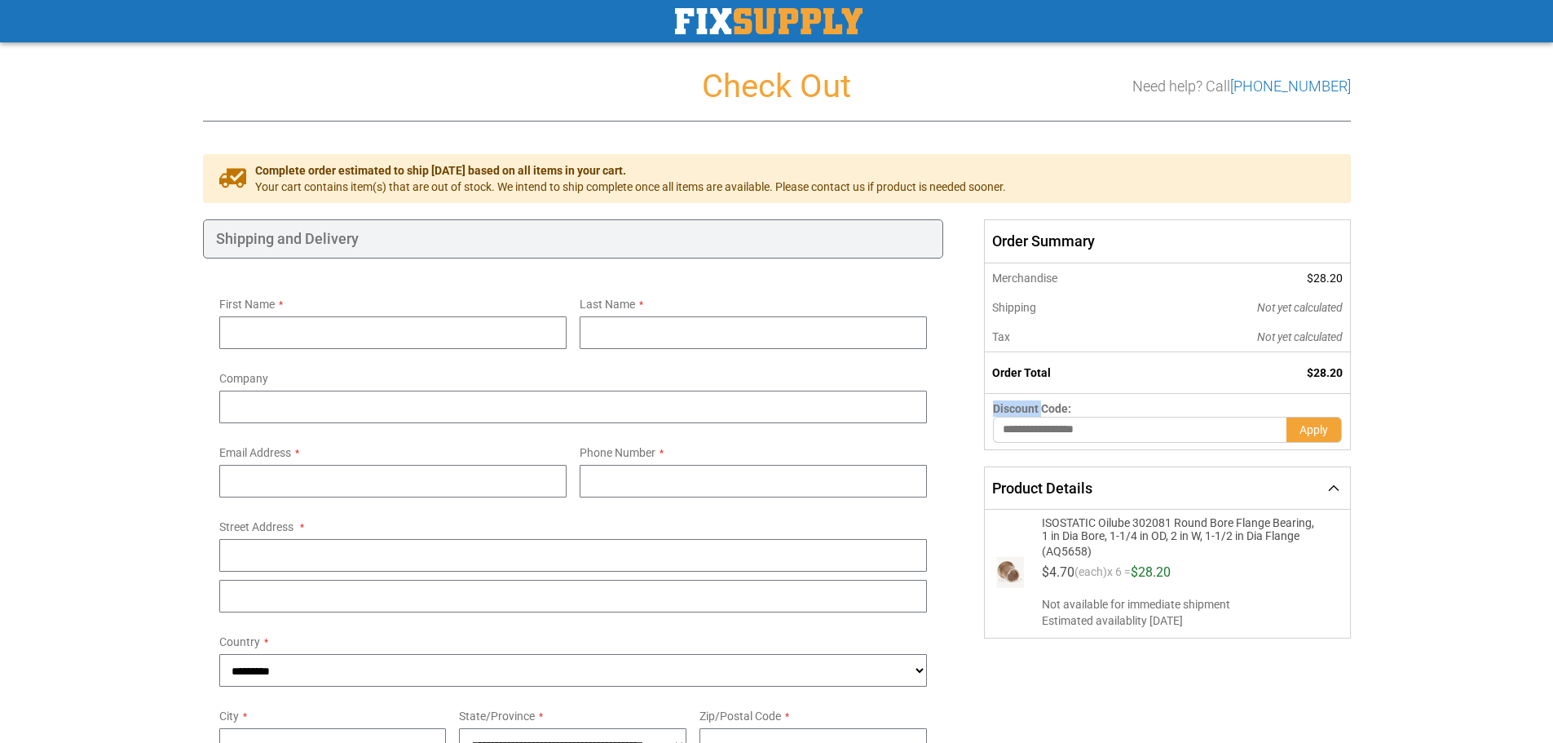
click at [971, 449] on div "Order Summary Order Summary Merchandise $28.20 Shipping Not yet calculated Tax …" at bounding box center [1159, 428] width 382 height 419
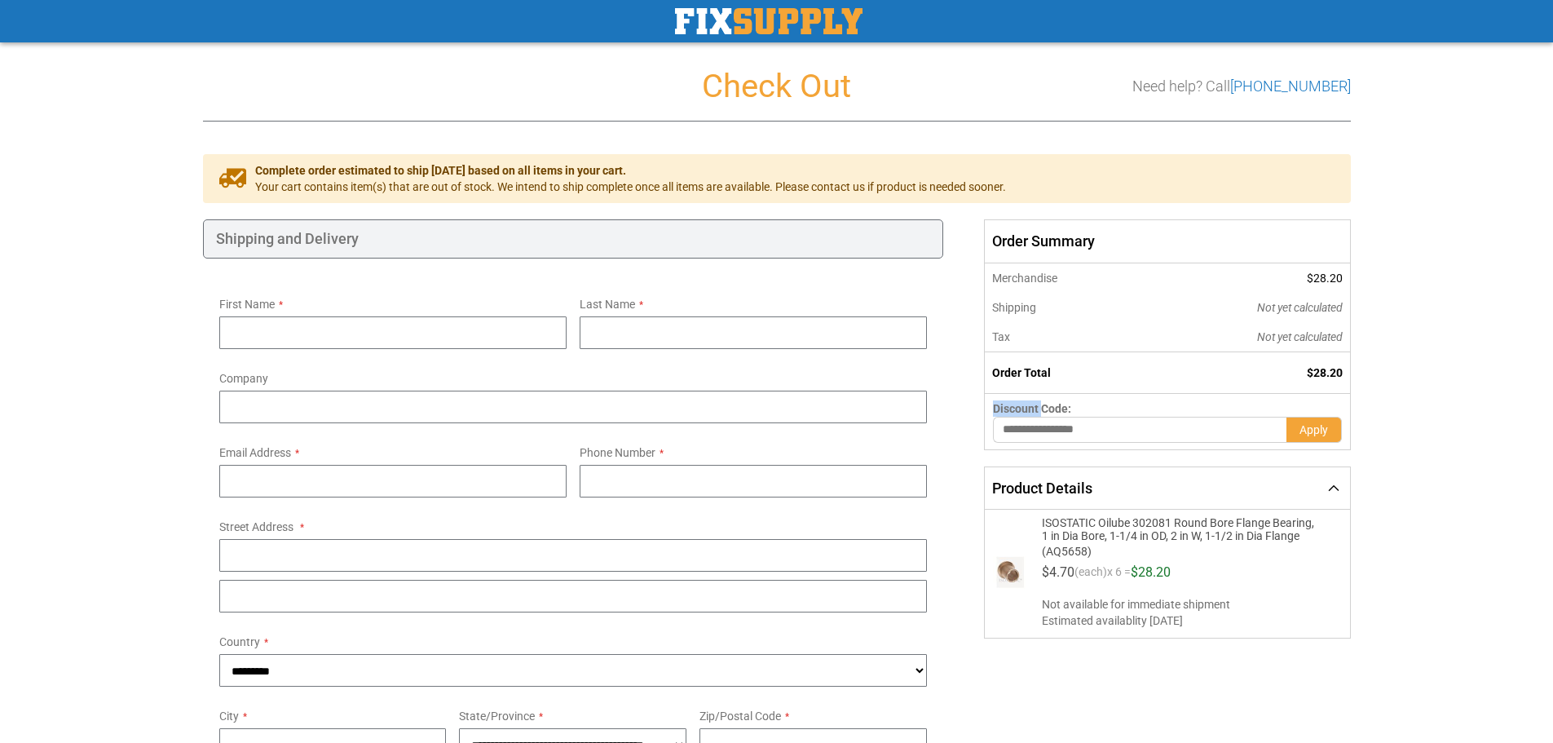
click at [971, 449] on div "Order Summary Order Summary Merchandise $28.20 Shipping Not yet calculated Tax …" at bounding box center [1159, 428] width 382 height 419
